Goal: Obtain resource: Download file/media

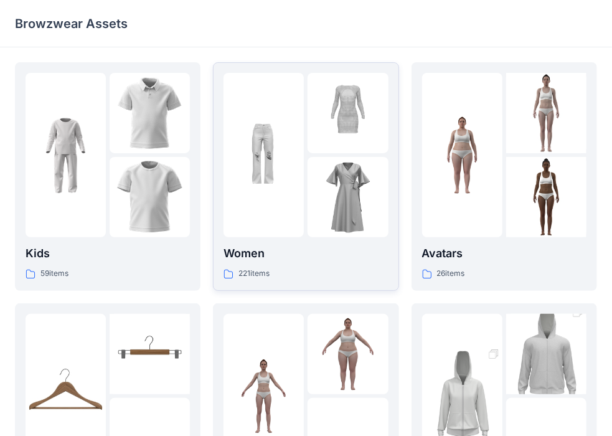
click at [289, 164] on img at bounding box center [263, 155] width 80 height 80
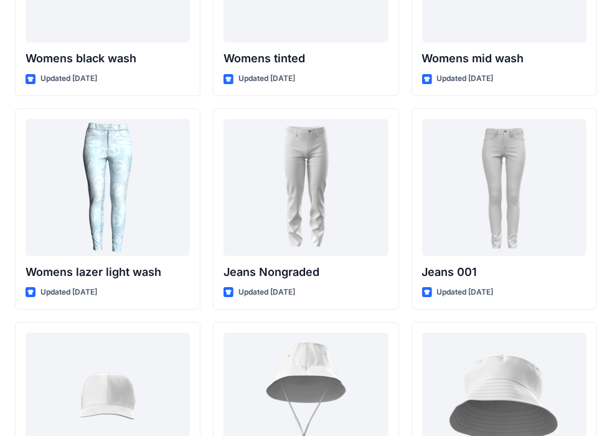
scroll to position [8995, 0]
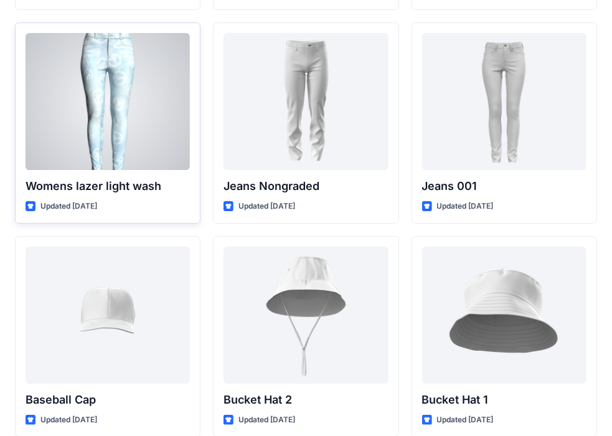
click at [148, 90] on div at bounding box center [108, 101] width 164 height 137
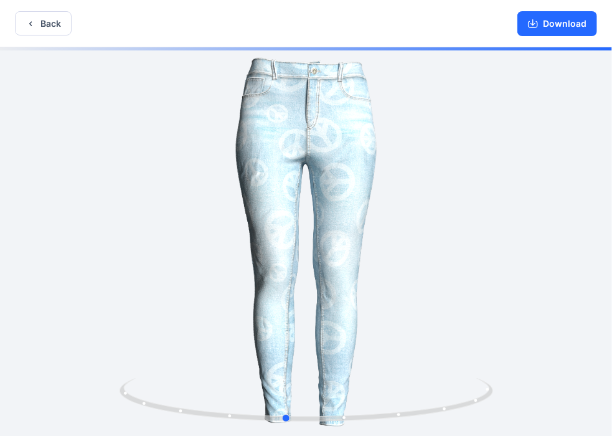
drag, startPoint x: 439, startPoint y: 339, endPoint x: 418, endPoint y: 339, distance: 20.5
click at [418, 339] on div at bounding box center [306, 242] width 612 height 391
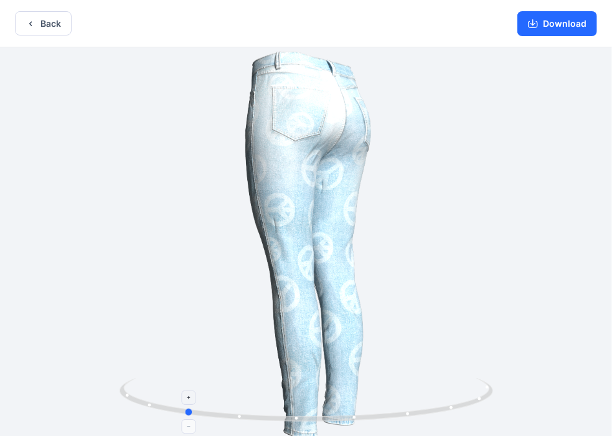
drag, startPoint x: 357, startPoint y: 411, endPoint x: 243, endPoint y: 409, distance: 114.5
click at [255, 415] on icon at bounding box center [308, 401] width 377 height 47
click at [40, 21] on button "Back" at bounding box center [43, 23] width 57 height 24
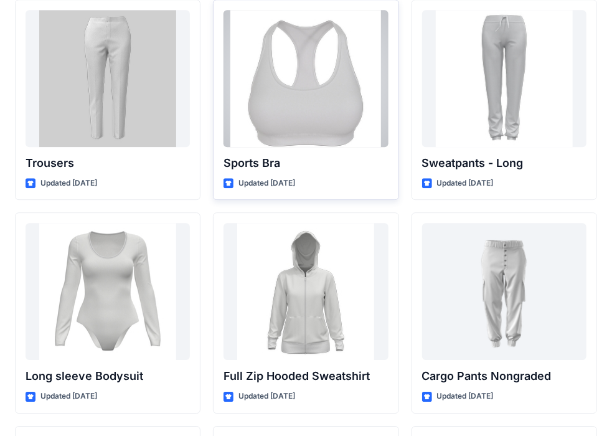
scroll to position [10386, 0]
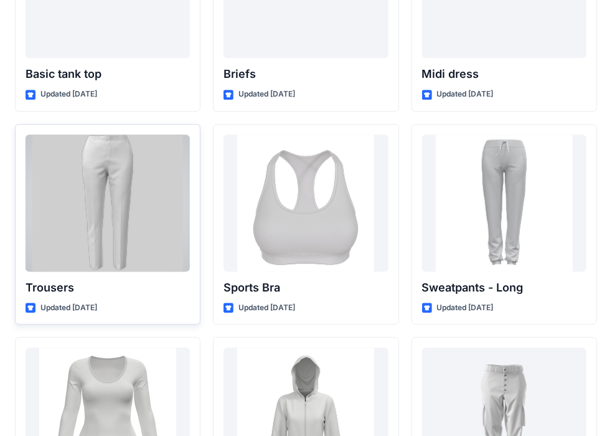
click at [89, 209] on div at bounding box center [108, 202] width 164 height 137
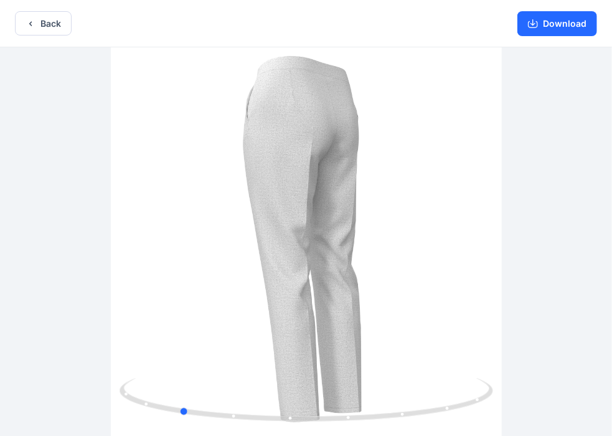
drag, startPoint x: 387, startPoint y: 223, endPoint x: 268, endPoint y: 231, distance: 119.7
click at [268, 231] on div at bounding box center [306, 242] width 612 height 391
click at [547, 26] on button "Download" at bounding box center [557, 23] width 80 height 25
